Goal: Task Accomplishment & Management: Use online tool/utility

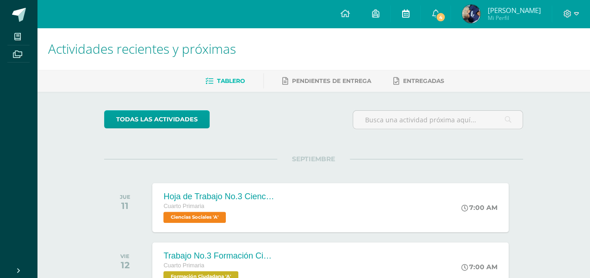
click at [407, 19] on link at bounding box center [406, 14] width 30 height 28
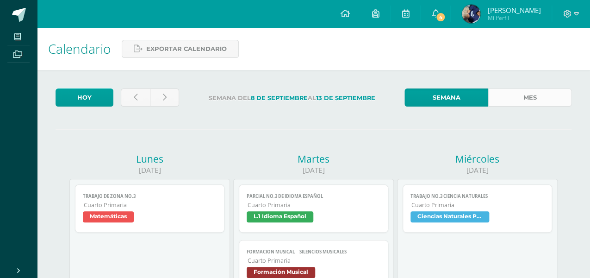
click at [559, 89] on link "Mes" at bounding box center [530, 97] width 84 height 18
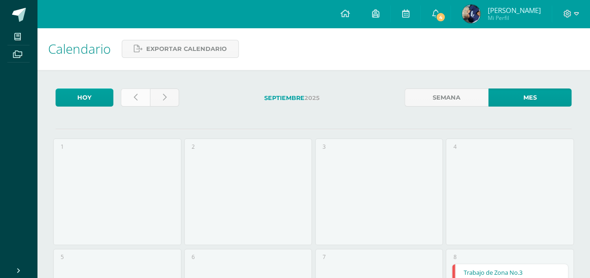
click at [139, 104] on link at bounding box center [135, 97] width 29 height 18
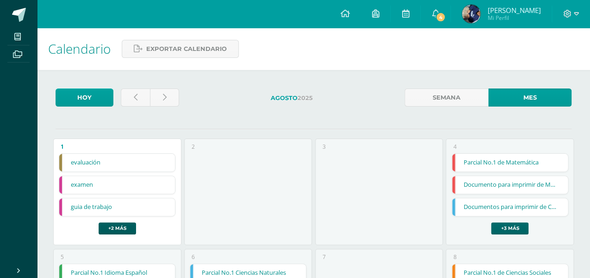
click at [514, 226] on link "+3 más" at bounding box center [509, 228] width 37 height 12
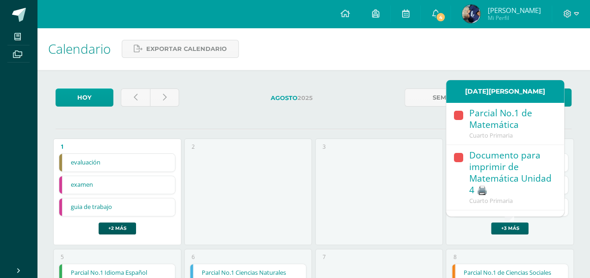
click at [514, 226] on link "+3 más" at bounding box center [509, 228] width 37 height 12
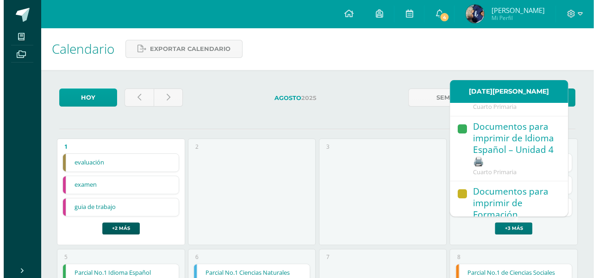
scroll to position [231, 0]
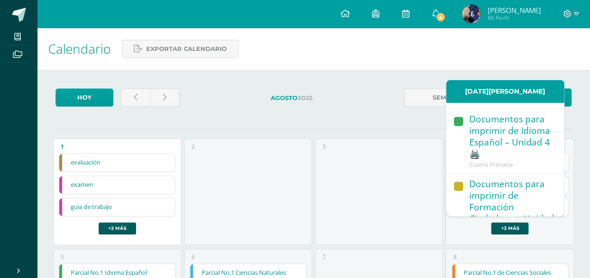
click at [535, 198] on div "Documentos para imprimir de Formación Ciudadana – Unidad 4" at bounding box center [512, 207] width 86 height 59
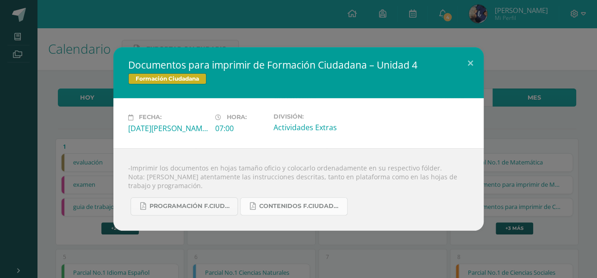
click at [277, 211] on link "Contenidos F.Ciudadana U4.pdf" at bounding box center [293, 206] width 107 height 18
